Goal: Navigation & Orientation: Go to known website

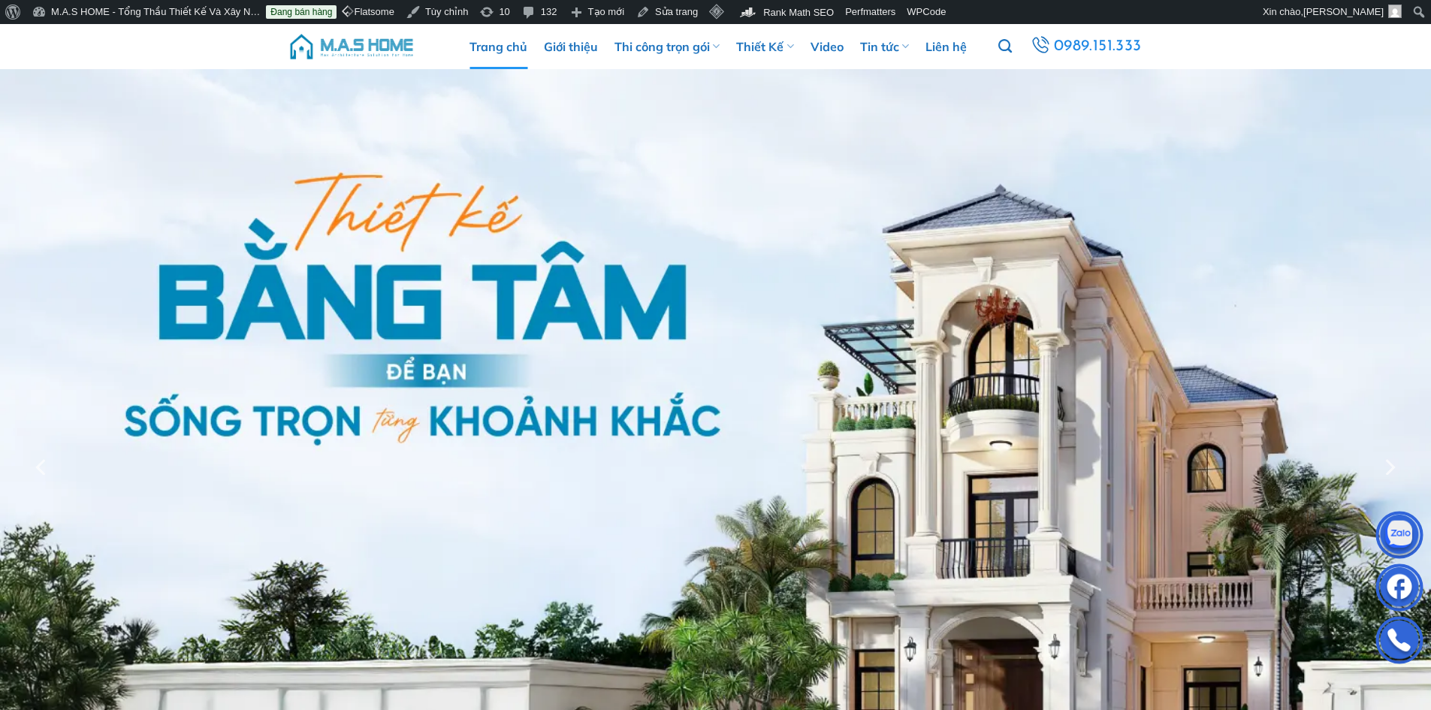
click at [340, 44] on img at bounding box center [352, 46] width 128 height 45
click at [372, 44] on img at bounding box center [352, 46] width 128 height 45
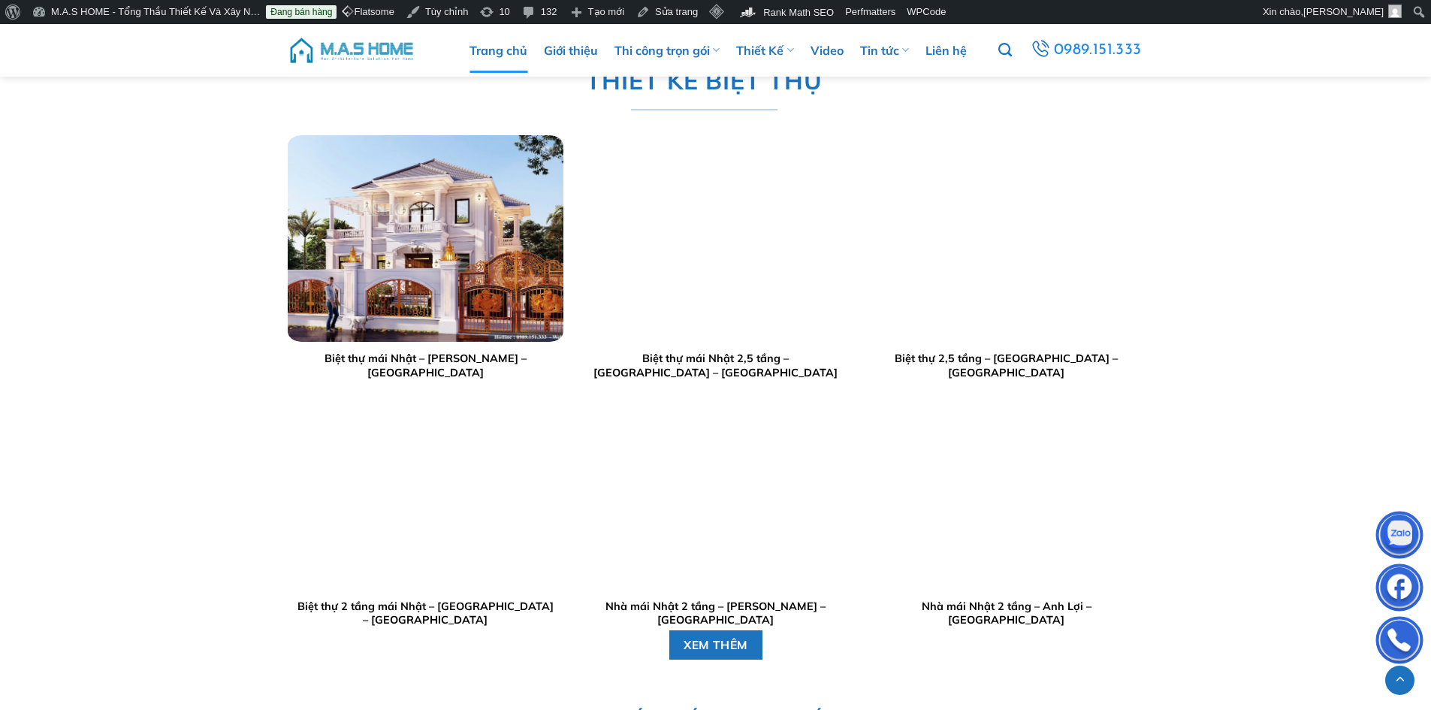
scroll to position [2404, 0]
